Goal: Task Accomplishment & Management: Manage account settings

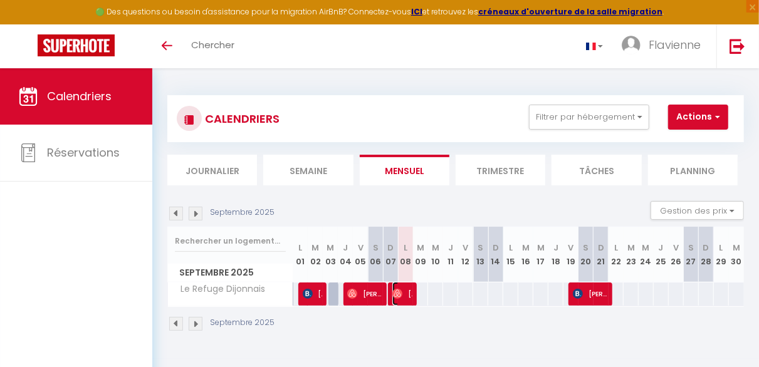
click at [403, 292] on span "[PERSON_NAME]" at bounding box center [402, 294] width 20 height 24
select select "OK"
select select "1"
select select "0"
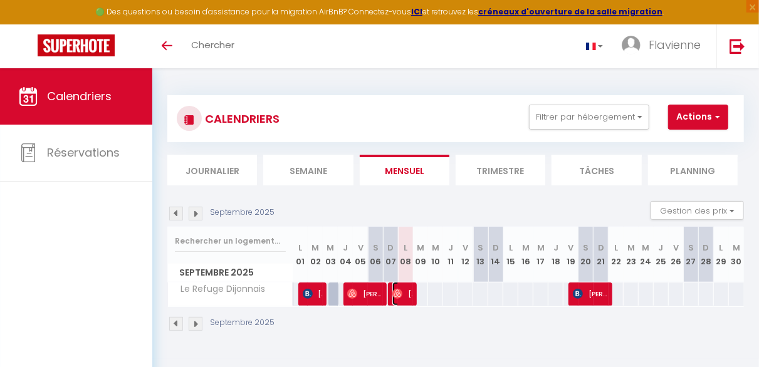
select select "1"
select select
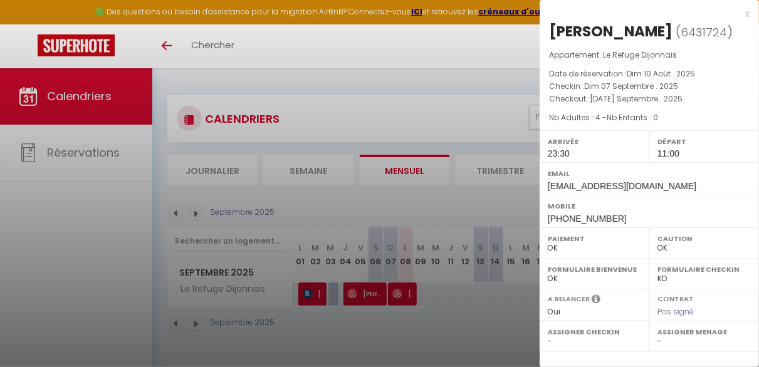
click at [403, 292] on div at bounding box center [379, 183] width 759 height 367
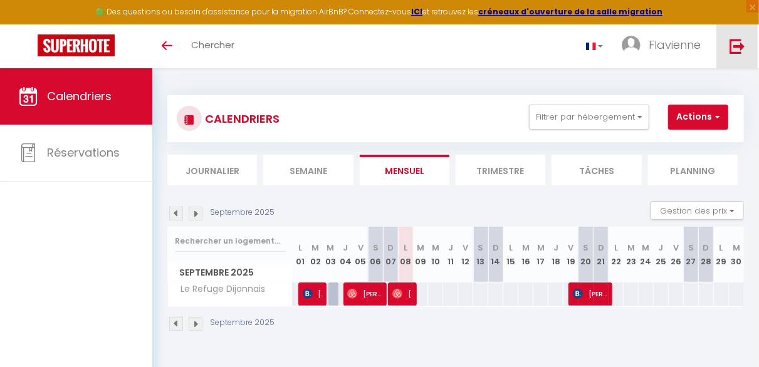
click at [735, 46] on img at bounding box center [737, 46] width 16 height 16
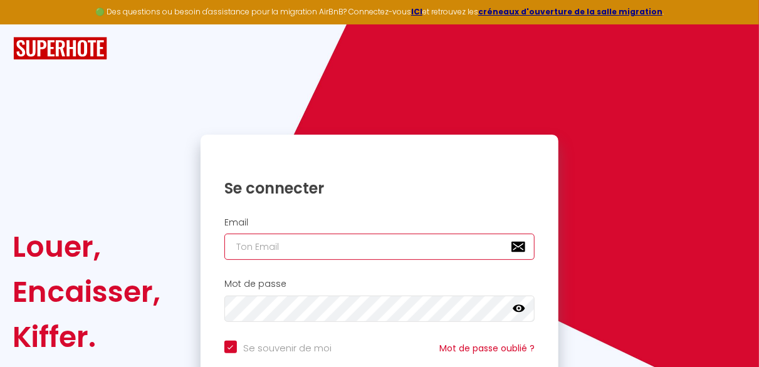
click at [335, 246] on input "email" at bounding box center [379, 247] width 311 height 26
type input "c"
checkbox input "true"
type input "co"
checkbox input "true"
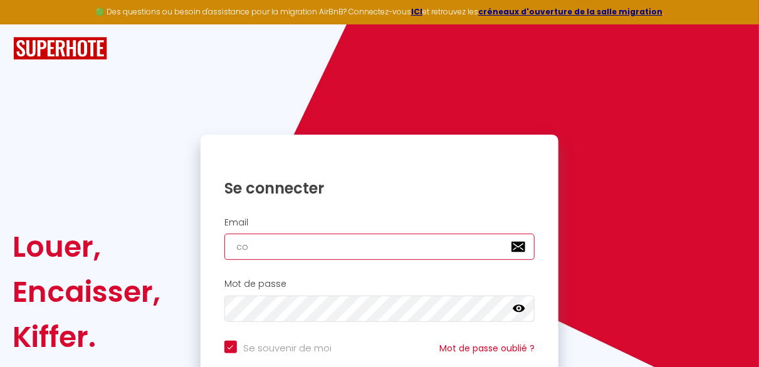
type input "con"
checkbox input "true"
type input "cont"
checkbox input "true"
type input "conta"
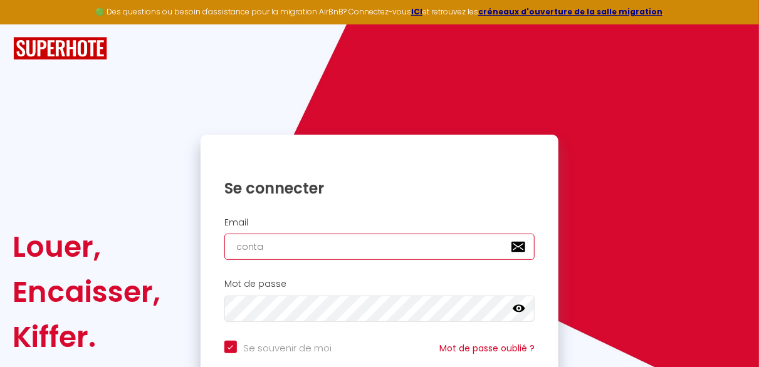
checkbox input "true"
type input "contac"
checkbox input "true"
type input "contact"
checkbox input "true"
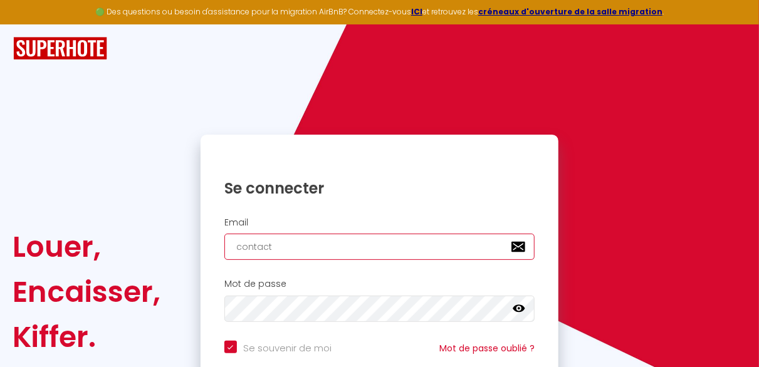
type input "contact@"
checkbox input "true"
type input "contact@g"
checkbox input "true"
type input "contact@gu"
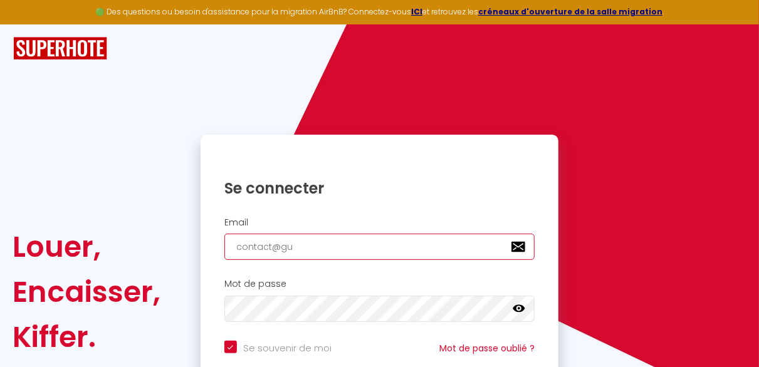
checkbox input "true"
type input "contact@gue"
checkbox input "true"
type input "contact@guer"
checkbox input "true"
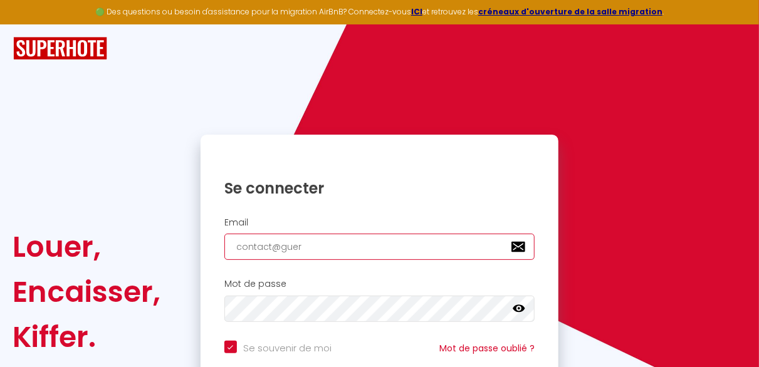
type input "contact@guera"
checkbox input "true"
type input "contact@guerar"
checkbox input "true"
type input "contact@guerara"
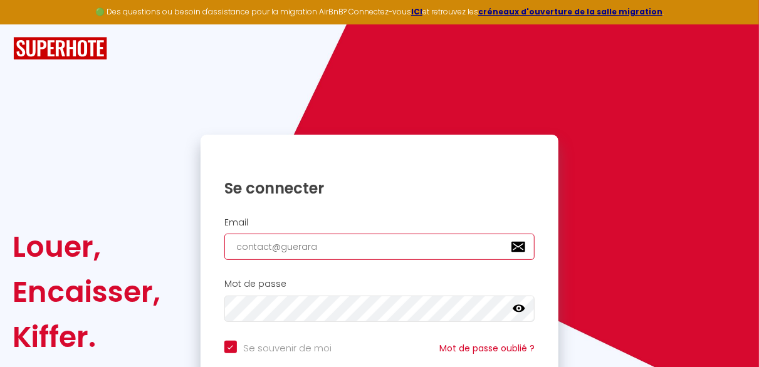
checkbox input "true"
type input "contact@guerara-"
checkbox input "true"
type input "contact@guerara-C"
checkbox input "true"
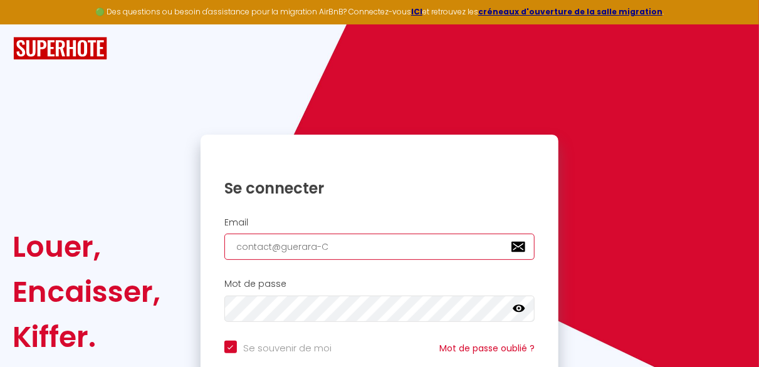
type input "contact@guerara-Cr"
checkbox input "true"
type input "contact@guerara-Cre"
checkbox input "true"
type input "contact@guerara-Cre6"
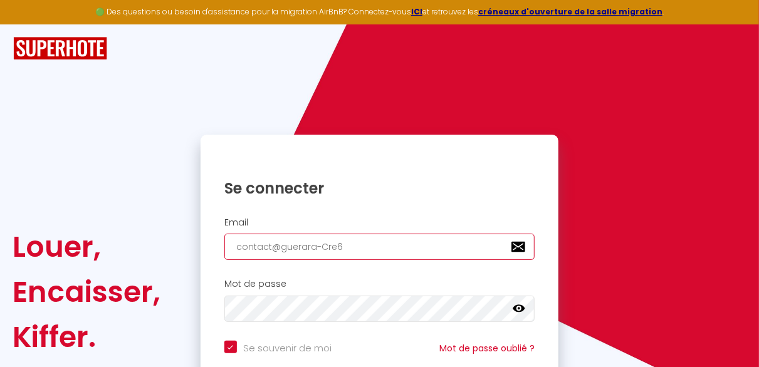
checkbox input "true"
type input "contact@guerara-Cre6s"
checkbox input "true"
type input "contact@guerara-Cre6sa"
checkbox input "true"
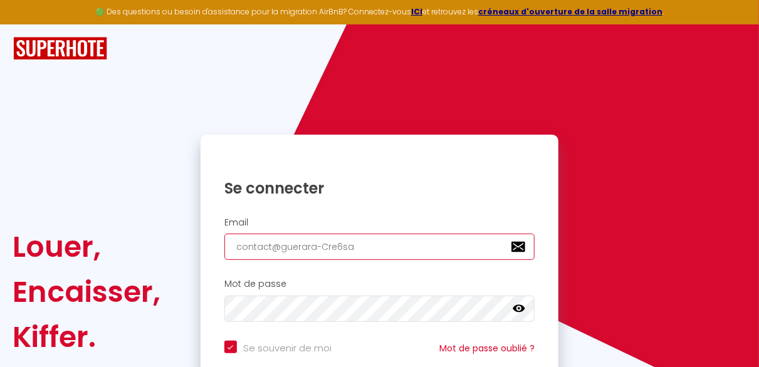
type input "contact@guerara-Cre6san"
checkbox input "true"
type input "contact@guerara-Cre6sant"
checkbox input "true"
type input "contact@guerara-Cre6sante"
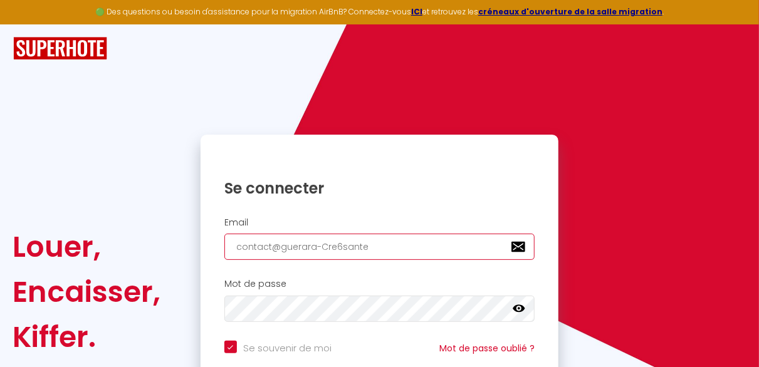
checkbox input "true"
type input "contact@guerara-Cre6sante."
checkbox input "true"
type input "contact@guerara-Cre6sante.f"
checkbox input "true"
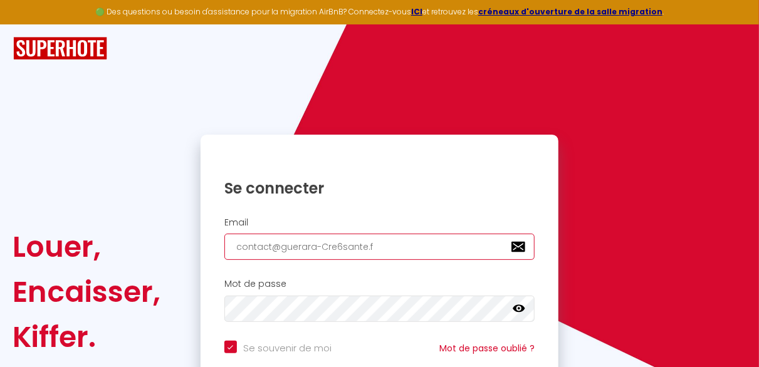
type input "[EMAIL_ADDRESS][DOMAIN_NAME]"
checkbox input "true"
click at [313, 246] on input "[EMAIL_ADDRESS][DOMAIN_NAME]" at bounding box center [379, 247] width 311 height 26
type input "[EMAIL_ADDRESS][DOMAIN_NAME]"
checkbox input "true"
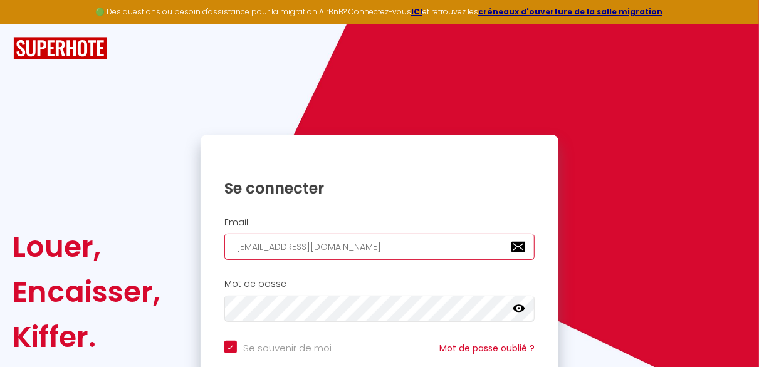
click at [325, 249] on input "[EMAIL_ADDRESS][DOMAIN_NAME]" at bounding box center [379, 247] width 311 height 26
type input "[EMAIL_ADDRESS][DOMAIN_NAME]"
checkbox input "true"
click at [323, 249] on input "[EMAIL_ADDRESS][DOMAIN_NAME]" at bounding box center [379, 247] width 311 height 26
type input "[EMAIL_ADDRESS][DOMAIN_NAME]"
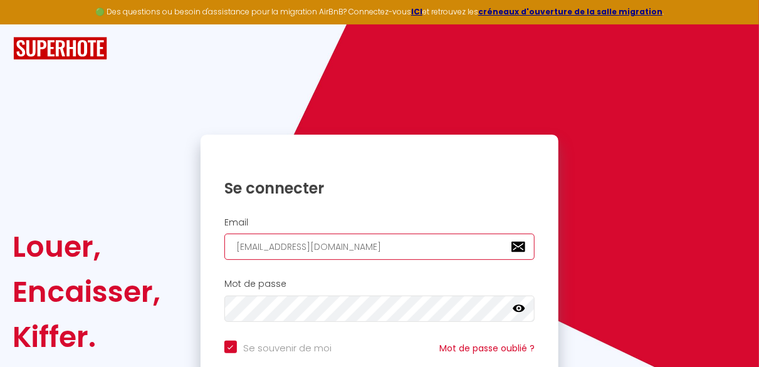
checkbox input "true"
type input "[EMAIL_ADDRESS][DOMAIN_NAME]"
checkbox input "true"
click at [334, 247] on input "[EMAIL_ADDRESS][DOMAIN_NAME]" at bounding box center [379, 247] width 311 height 26
type input "[EMAIL_ADDRESS][DOMAIN_NAME]"
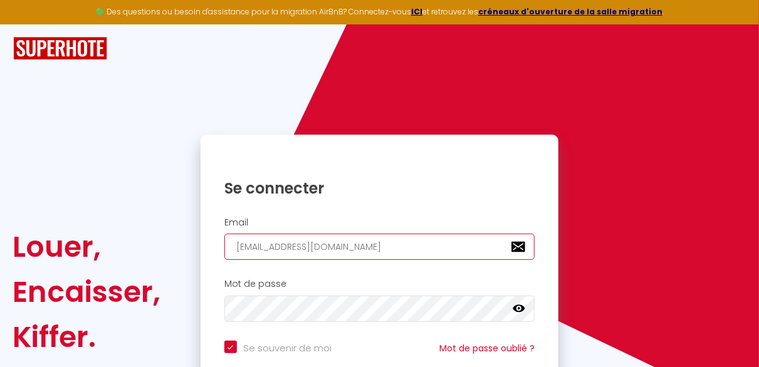
checkbox input "true"
type input "contact@guerar-Care- [DOMAIN_NAME]"
checkbox input "true"
click at [345, 248] on input "contact@guerar-Care- [DOMAIN_NAME]" at bounding box center [379, 247] width 311 height 26
type input "contact@guerar-Care- [DOMAIN_NAME]"
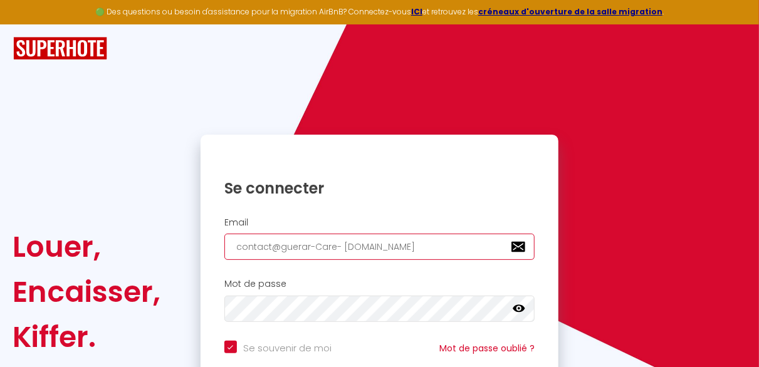
checkbox input "true"
type input "[EMAIL_ADDRESS][DOMAIN_NAME]"
checkbox input "true"
type input "[EMAIL_ADDRESS][DOMAIN_NAME]"
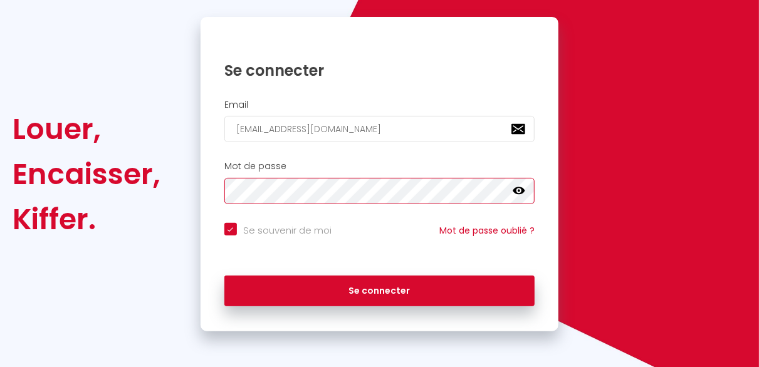
scroll to position [118, 0]
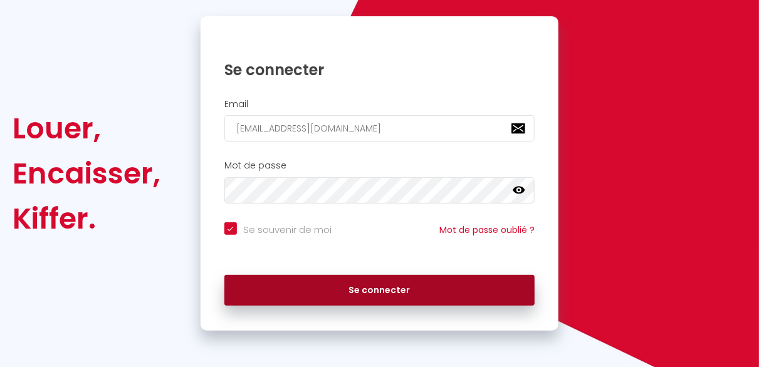
click at [402, 282] on button "Se connecter" at bounding box center [379, 290] width 311 height 31
checkbox input "true"
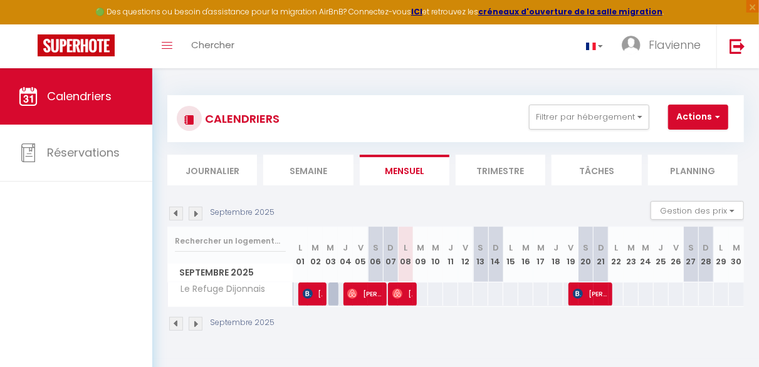
click at [198, 321] on img at bounding box center [196, 324] width 14 height 14
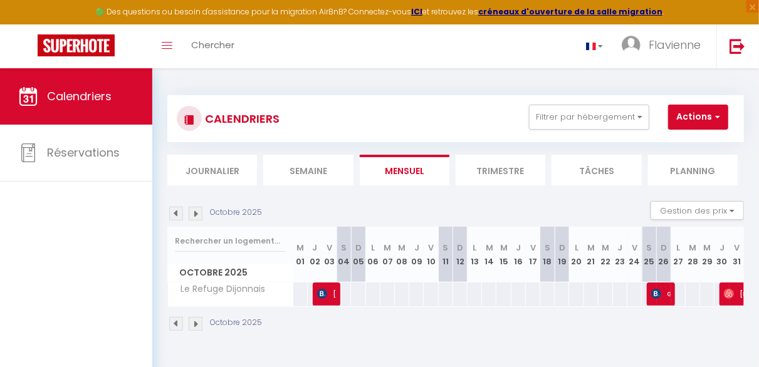
click at [175, 323] on img at bounding box center [176, 324] width 14 height 14
